Goal: Browse casually

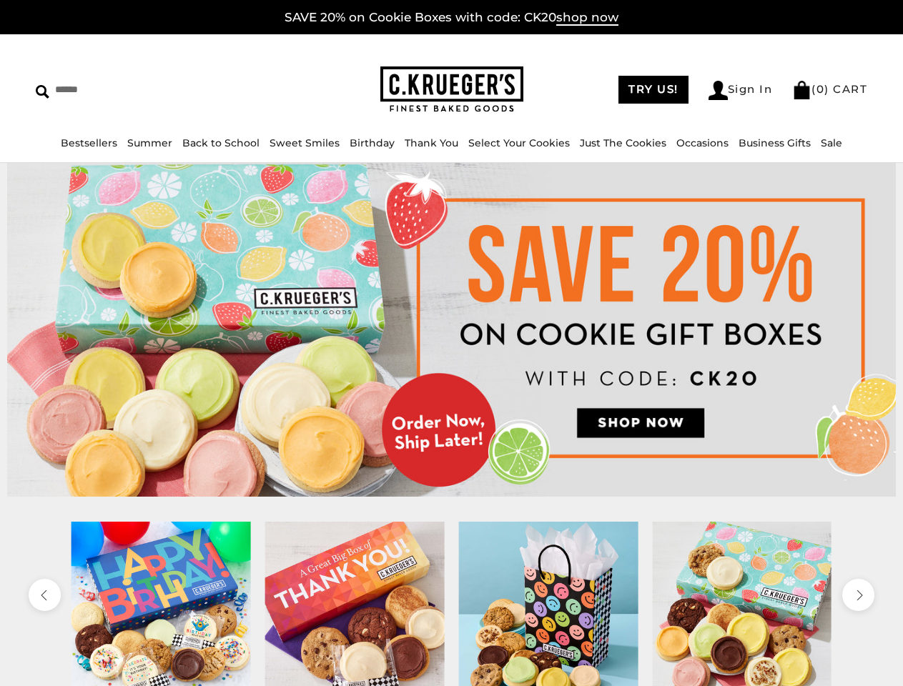
click at [131, 89] on input "Search" at bounding box center [131, 90] width 190 height 22
click at [676, 143] on link "Occasions" at bounding box center [702, 143] width 52 height 13
click at [452, 604] on div at bounding box center [549, 611] width 194 height 179
click at [44, 595] on icon "previous" at bounding box center [44, 594] width 13 height 13
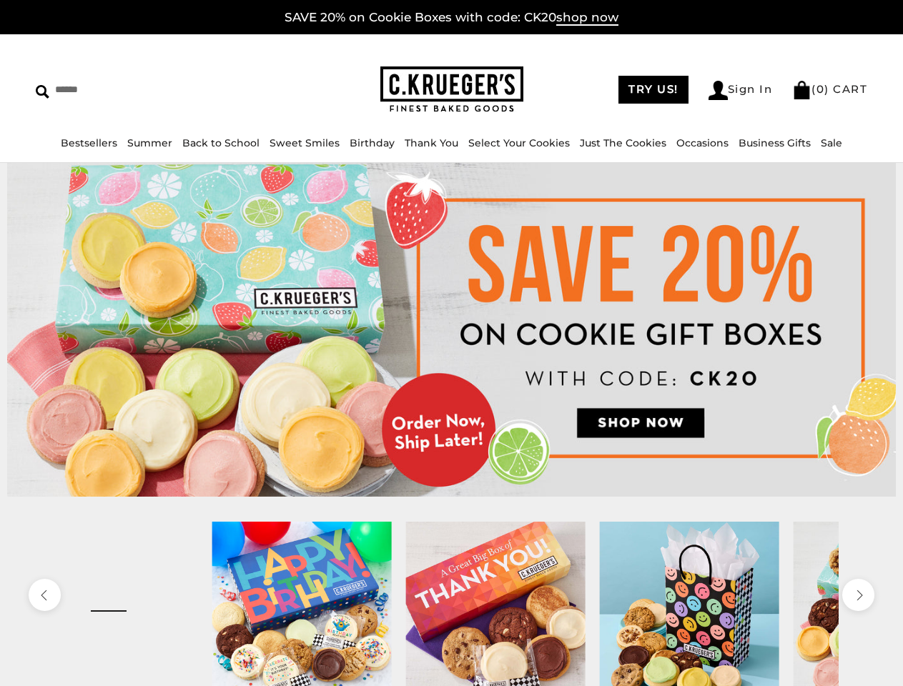
click at [858, 595] on icon "next" at bounding box center [857, 594] width 13 height 13
